Goal: Task Accomplishment & Management: Use online tool/utility

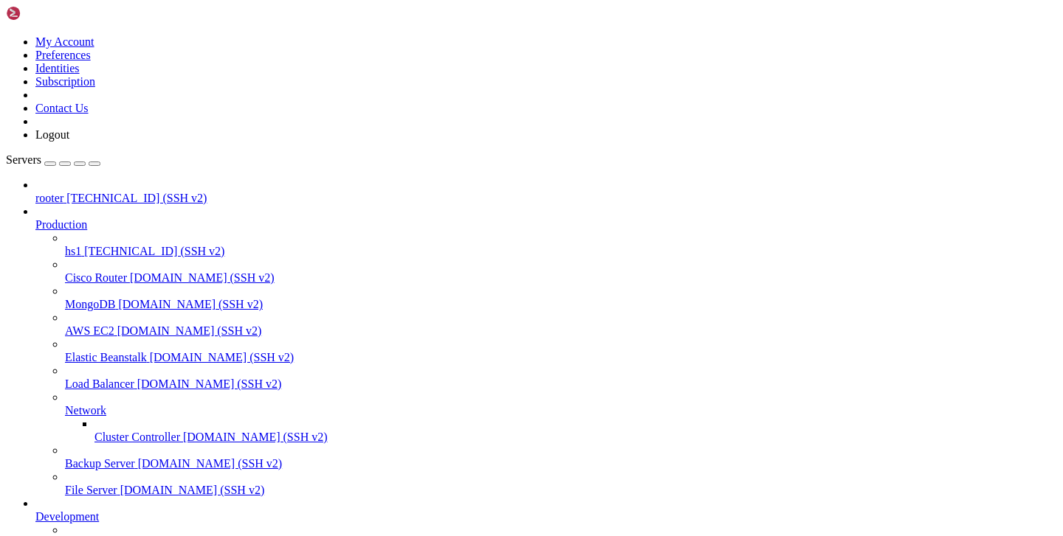
scroll to position [11, 0]
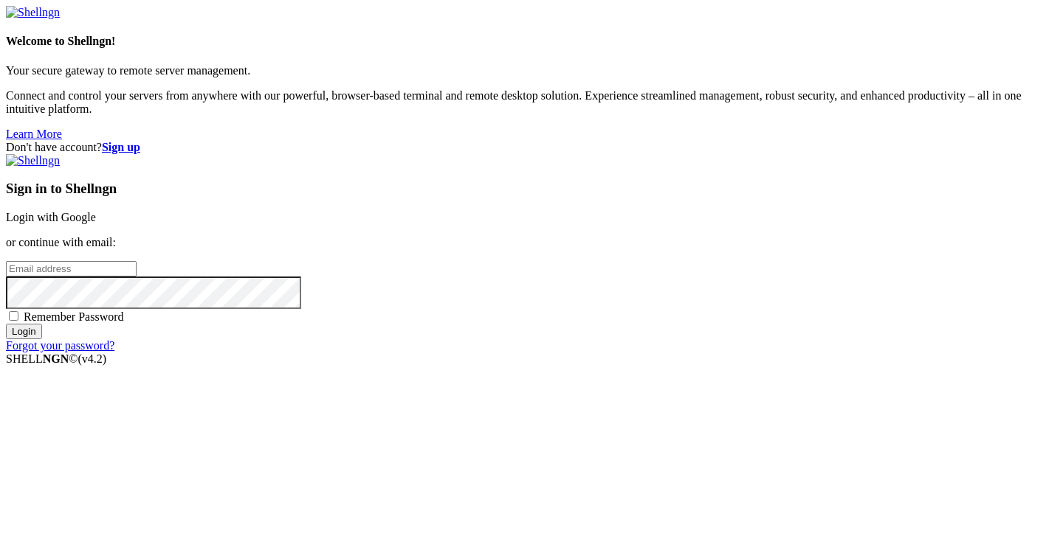
click at [96, 211] on link "Login with Google" at bounding box center [51, 217] width 90 height 13
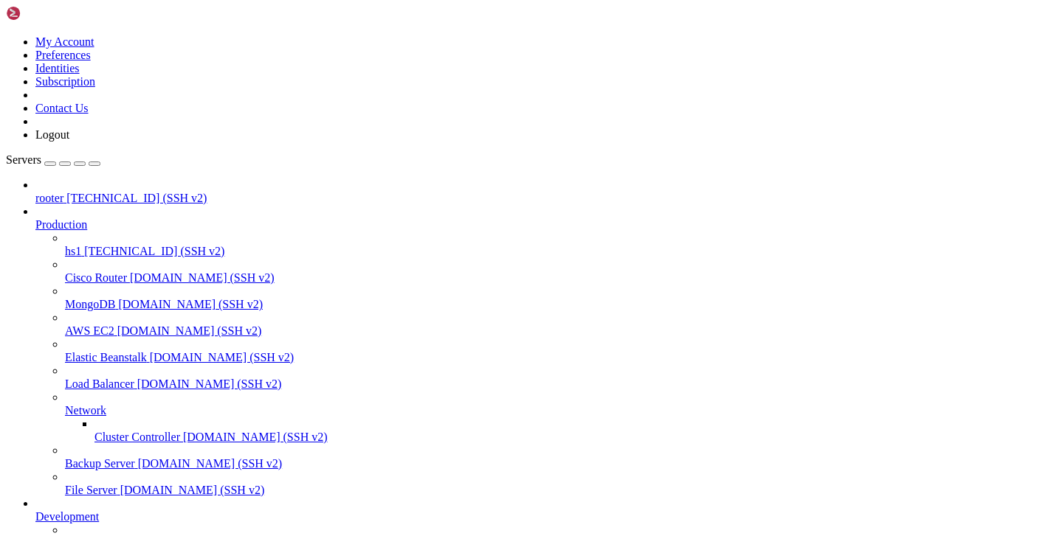
type input "/var/service"
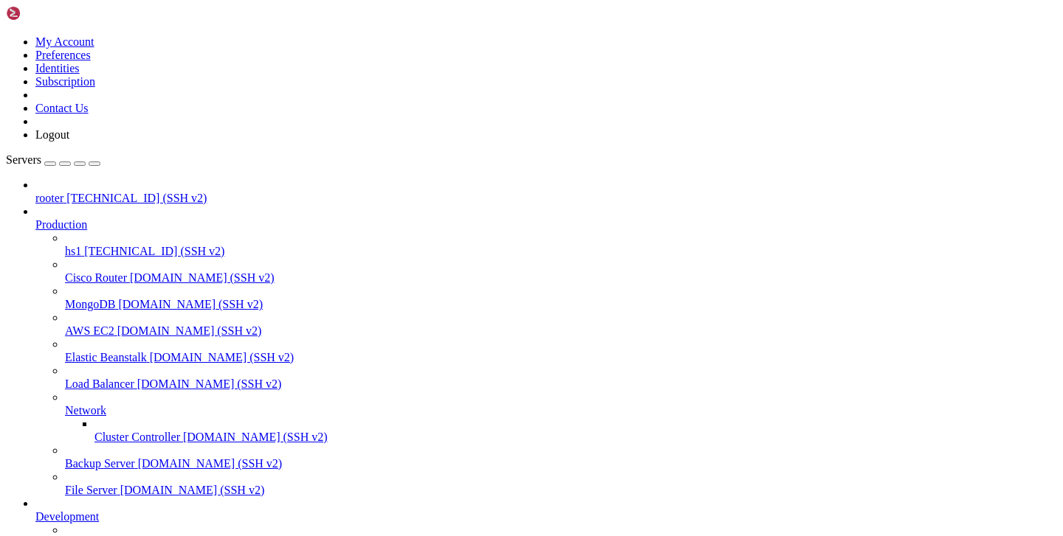
click at [93, 536] on span "batya-main" at bounding box center [91, 543] width 53 height 13
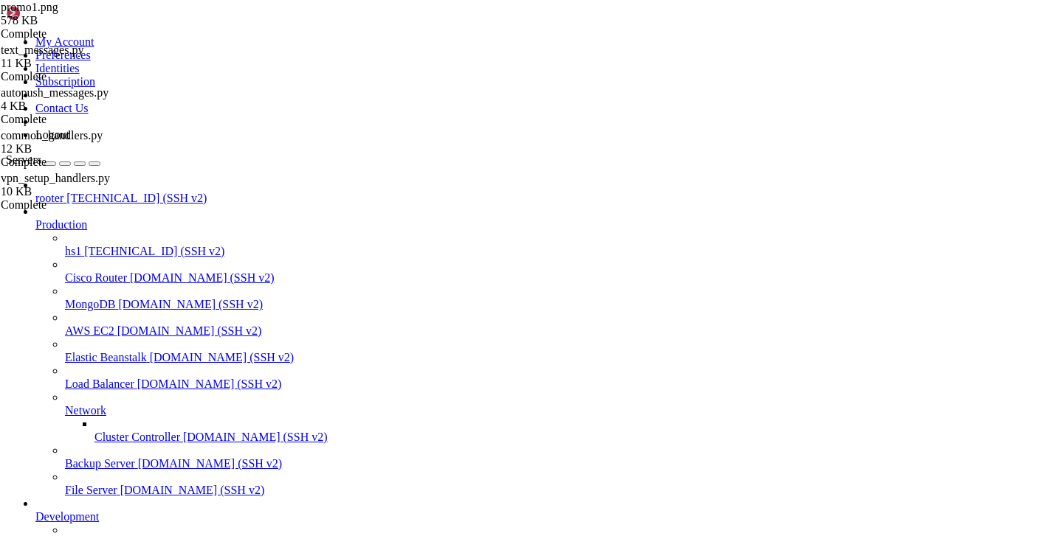
scroll to position [178, 0]
type input "/var/service/batya_vpn_bot/utils"
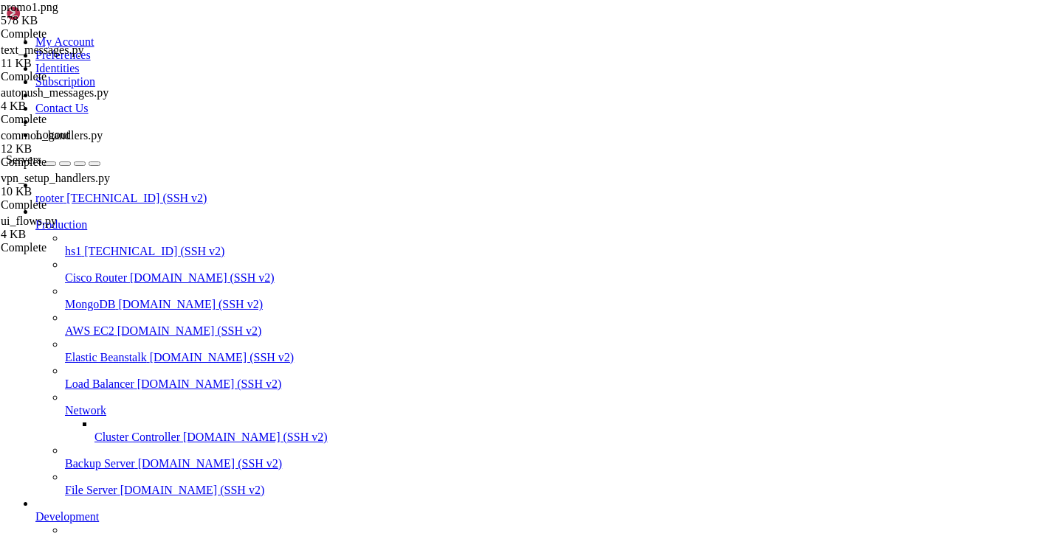
drag, startPoint x: 405, startPoint y: 1195, endPoint x: -4, endPoint y: 880, distance: 515.7
click html "Page up root@hiplet-33900:/var/service# ^C root@hiplet-33900:/var/service# root…"
copy div "root@hiplet-33900:/var/service# ^C root@hiplet-33900:/var/service# root@hiplet-…"
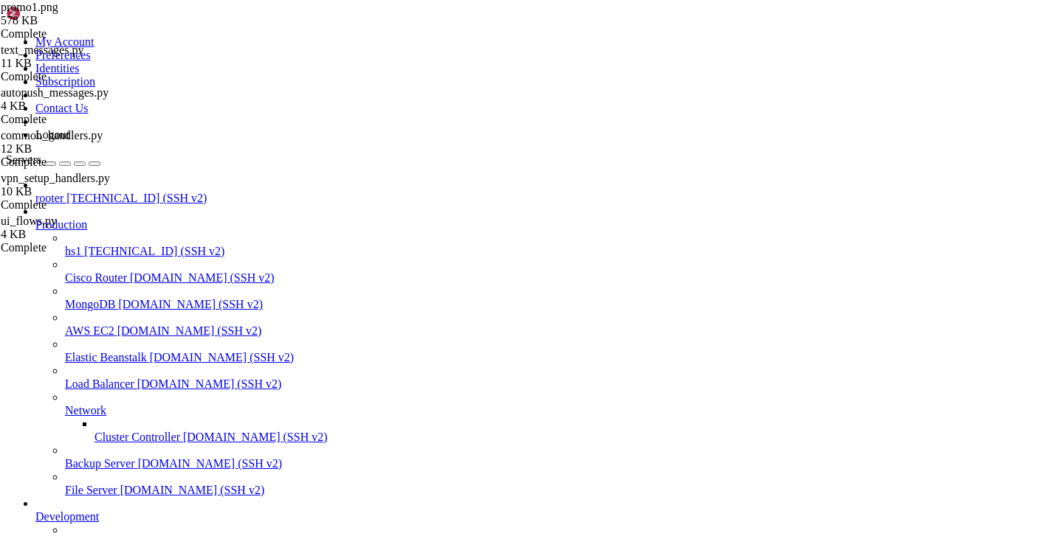
drag, startPoint x: 203, startPoint y: 1333, endPoint x: 13, endPoint y: 1186, distance: 240.3
copy div "root@hiplet-33900:~# screen -r vpnbot2 [detached from 1015621.vpnbot2] root@hip…"
drag, startPoint x: 291, startPoint y: 1191, endPoint x: 154, endPoint y: 973, distance: 257.0
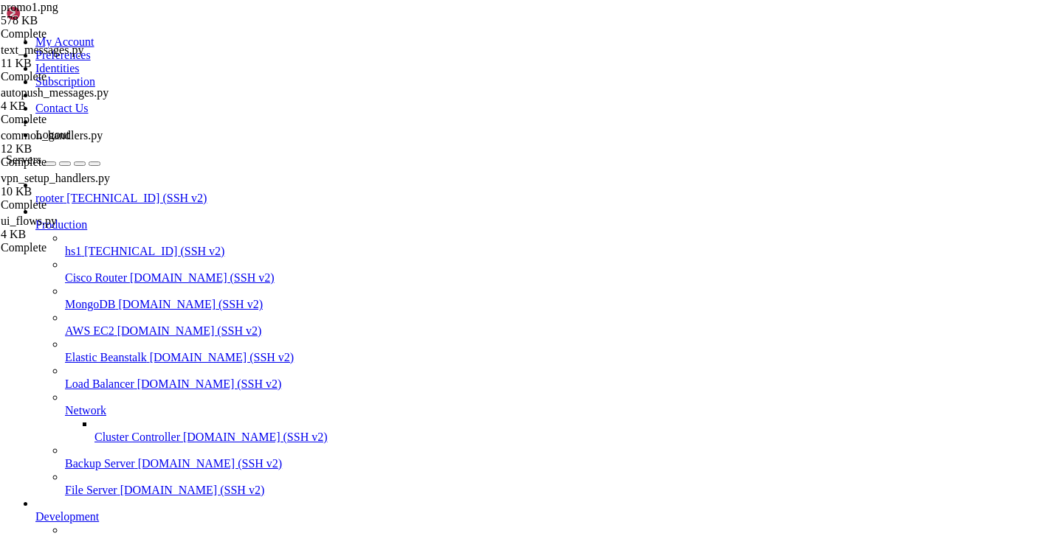
click html "Page up root@hiplet-33900:/var/service# ^C root@hiplet-33900:/var/service# root…"
copy div "root@hiplet-33900:/var/service# ^C root@hiplet-33900:/var/service# root@hiplet-…"
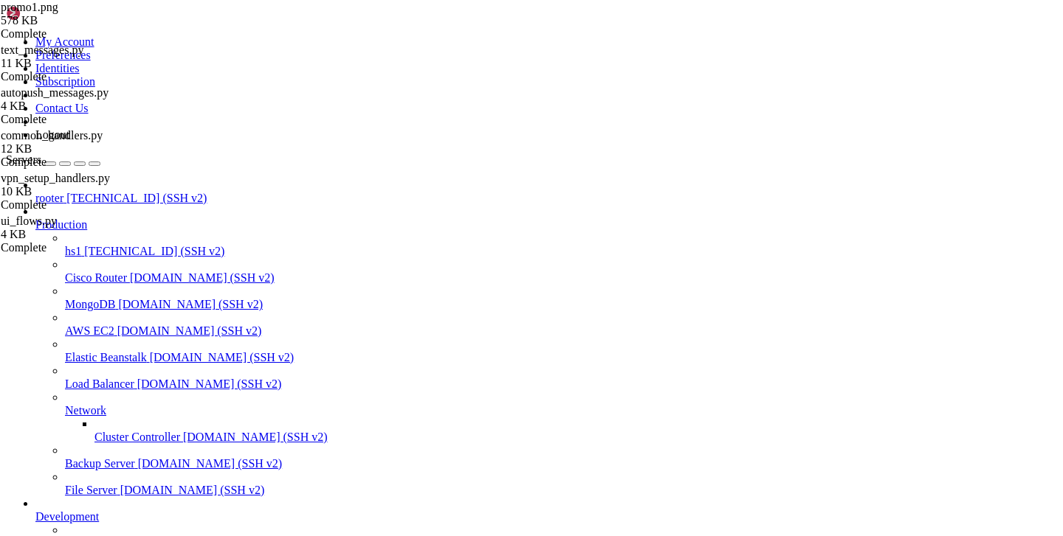
click at [998, 427] on div "promo1.png 578 KB Complete text_messages.py 11 KB Complete autopush_messages.py…" at bounding box center [531, 268] width 1063 height 536
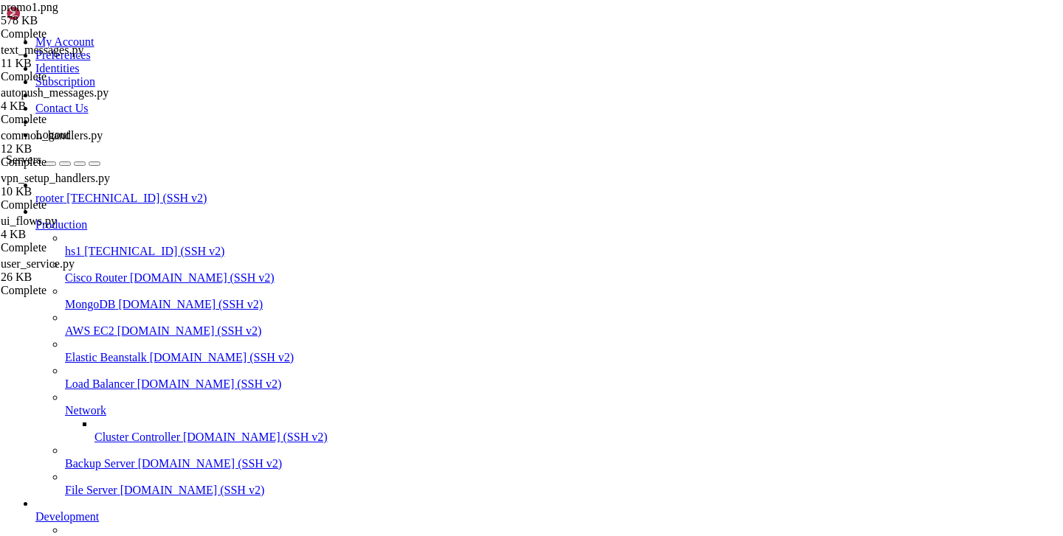
scroll to position [6272, 0]
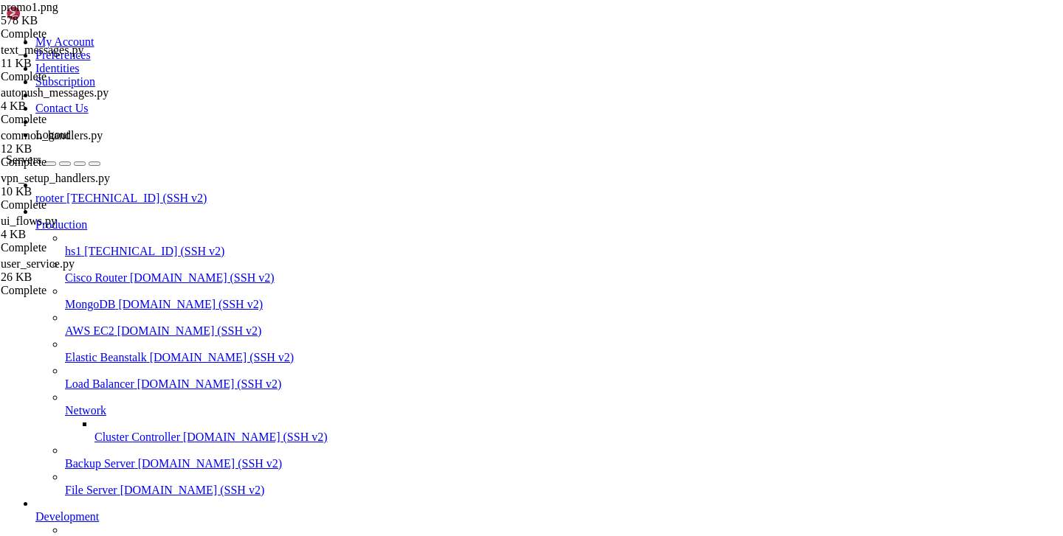
type input "/var/service/vpn-no-yk/api"
